Goal: Browse casually

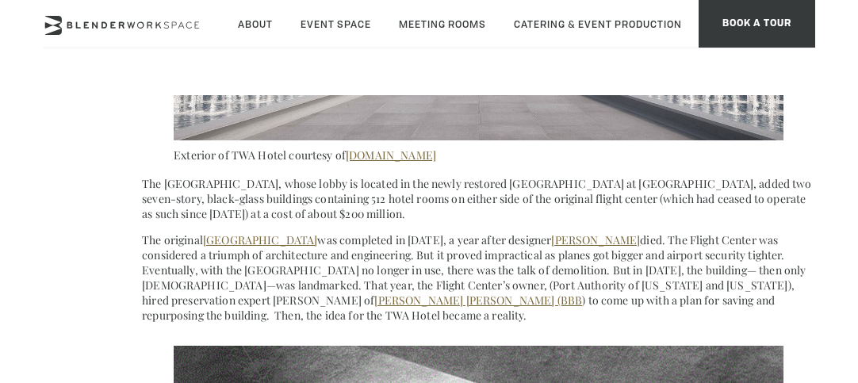
scroll to position [952, 0]
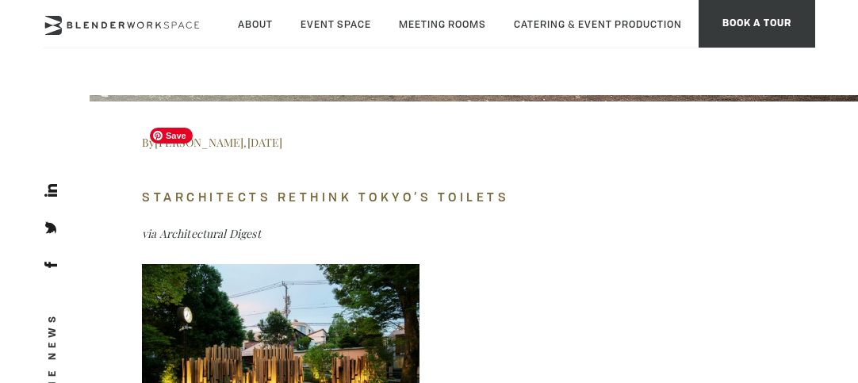
scroll to position [9917, 0]
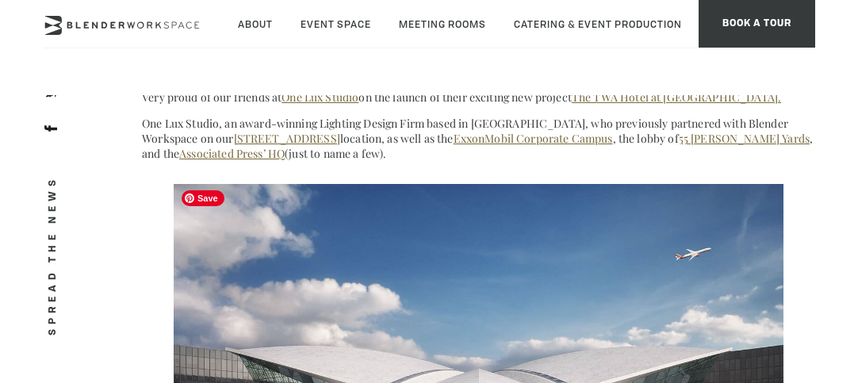
scroll to position [476, 0]
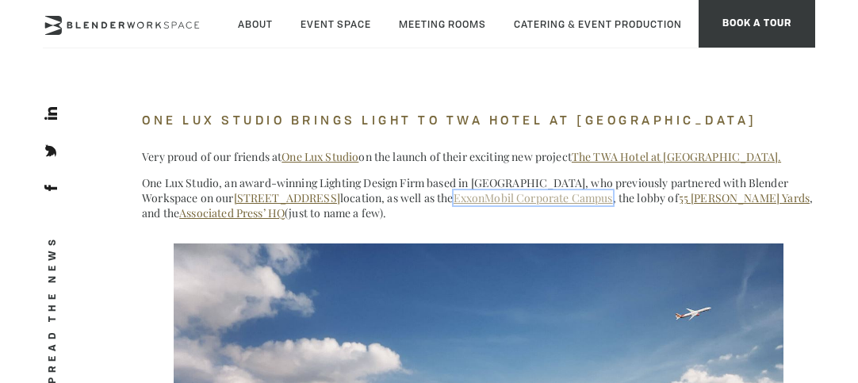
click at [454, 200] on link "ExxonMobil Corporate Campus" at bounding box center [533, 197] width 159 height 15
click at [234, 197] on link "[STREET_ADDRESS]" at bounding box center [287, 197] width 106 height 15
click at [711, 149] on p "Very proud of our friends at One Lux Studio on the launch of their exciting new…" at bounding box center [479, 156] width 674 height 15
click at [285, 205] on link "Associated Press’ HQ" at bounding box center [232, 212] width 106 height 15
drag, startPoint x: 674, startPoint y: 107, endPoint x: 662, endPoint y: 118, distance: 15.7
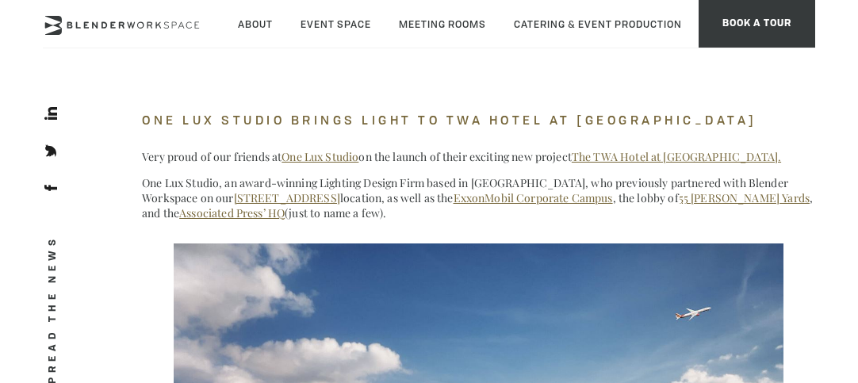
click at [673, 109] on h4 "One Lux Studio Brings Light to TWA Hotel at JFK" at bounding box center [479, 120] width 674 height 26
click at [679, 198] on link "55 Hudson Yards" at bounding box center [744, 197] width 131 height 15
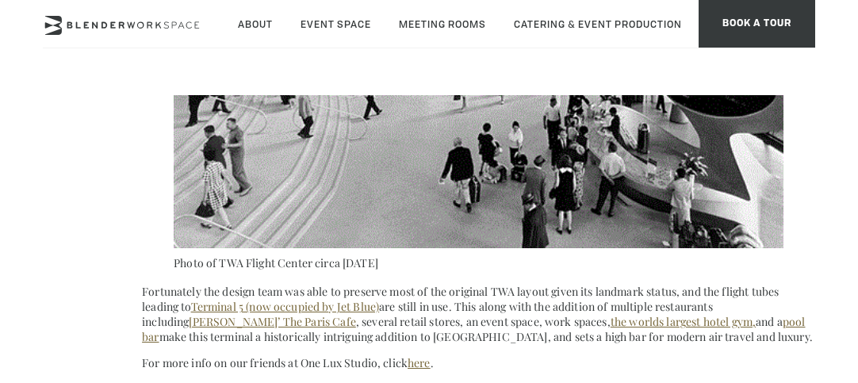
scroll to position [1428, 0]
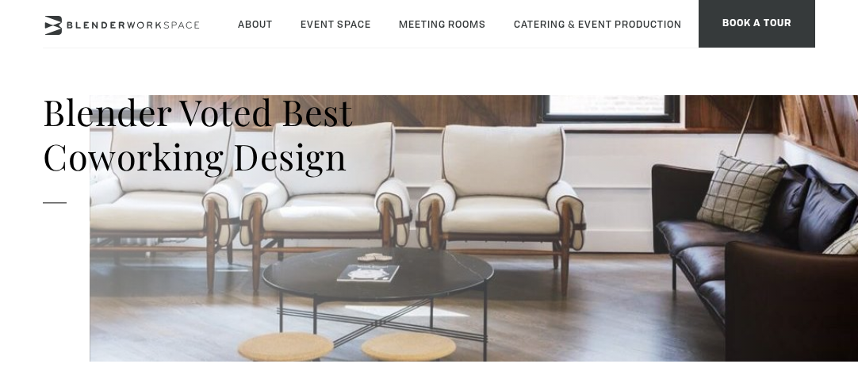
scroll to position [11424, 0]
